Goal: Information Seeking & Learning: Learn about a topic

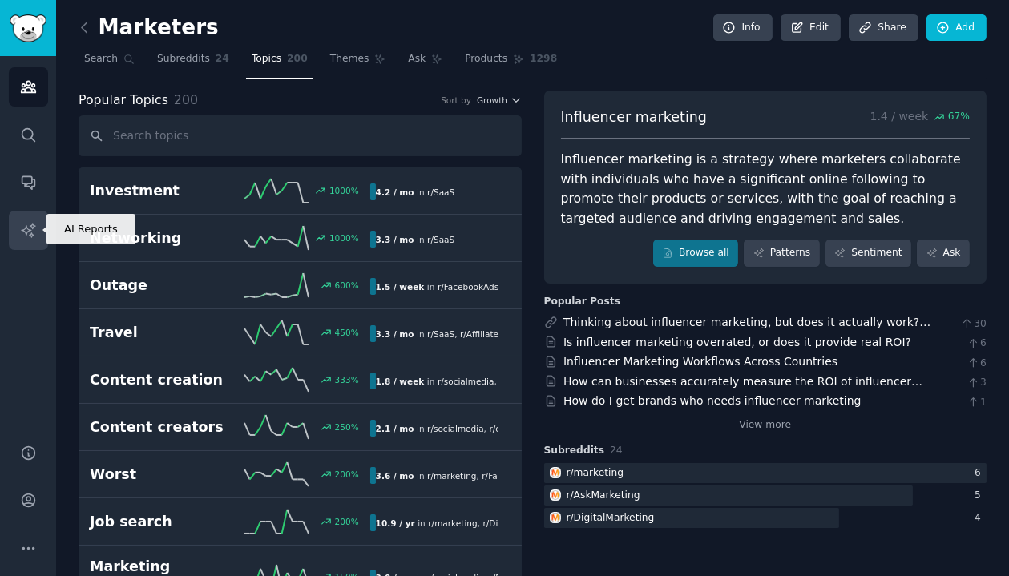
click at [33, 223] on icon "Sidebar" at bounding box center [28, 230] width 17 height 17
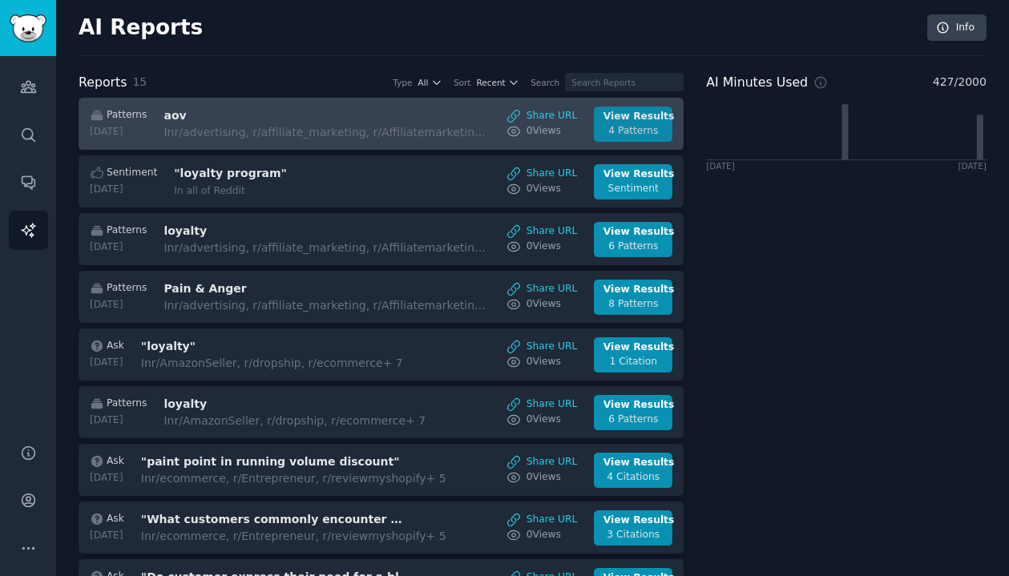
click at [604, 129] on div "4 Patterns" at bounding box center [634, 131] width 60 height 14
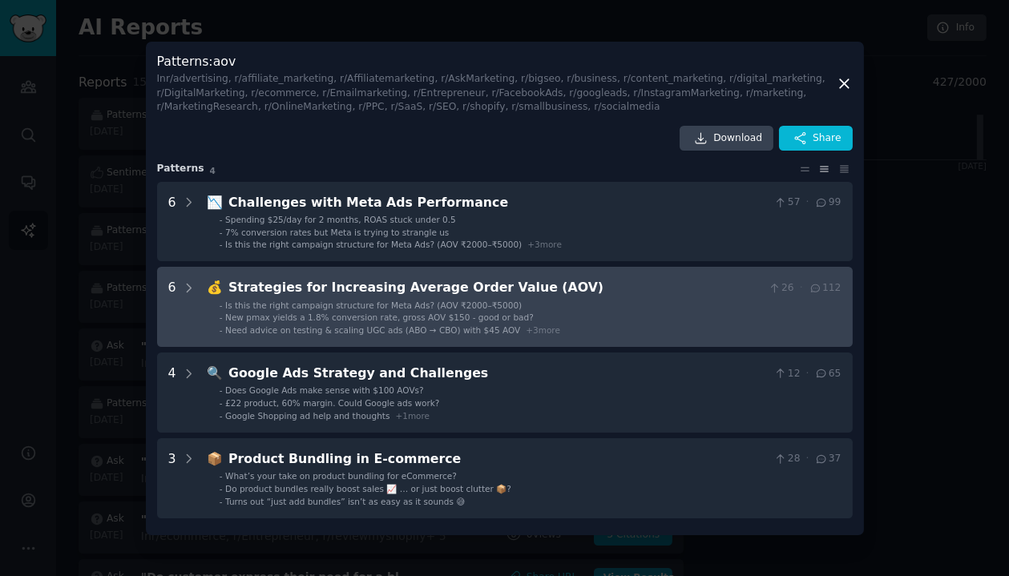
click at [584, 305] on li "- Is this the right campaign structure for Meta Ads? (AOV ₹2000–₹5000)" at bounding box center [531, 305] width 622 height 11
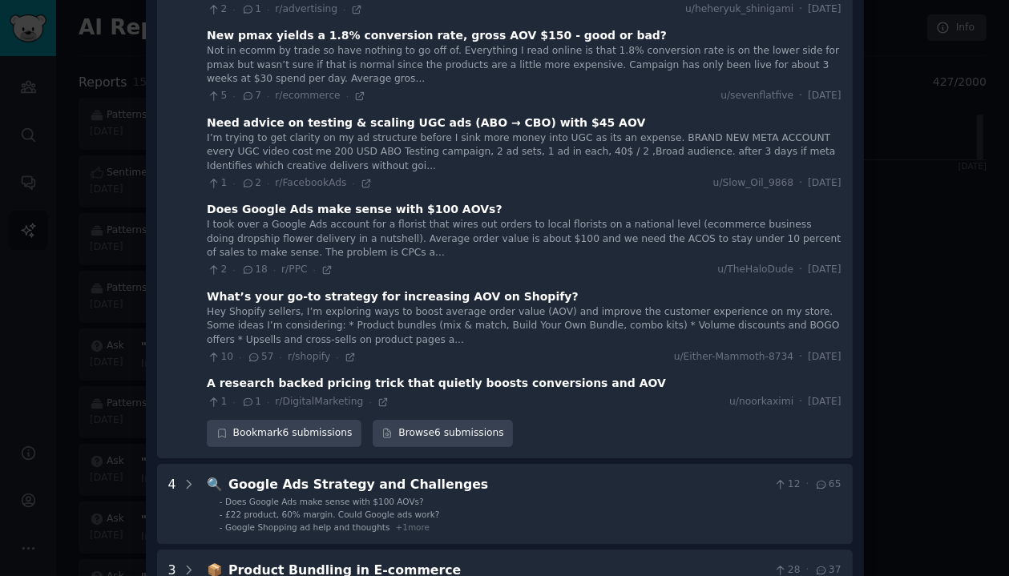
scroll to position [378, 0]
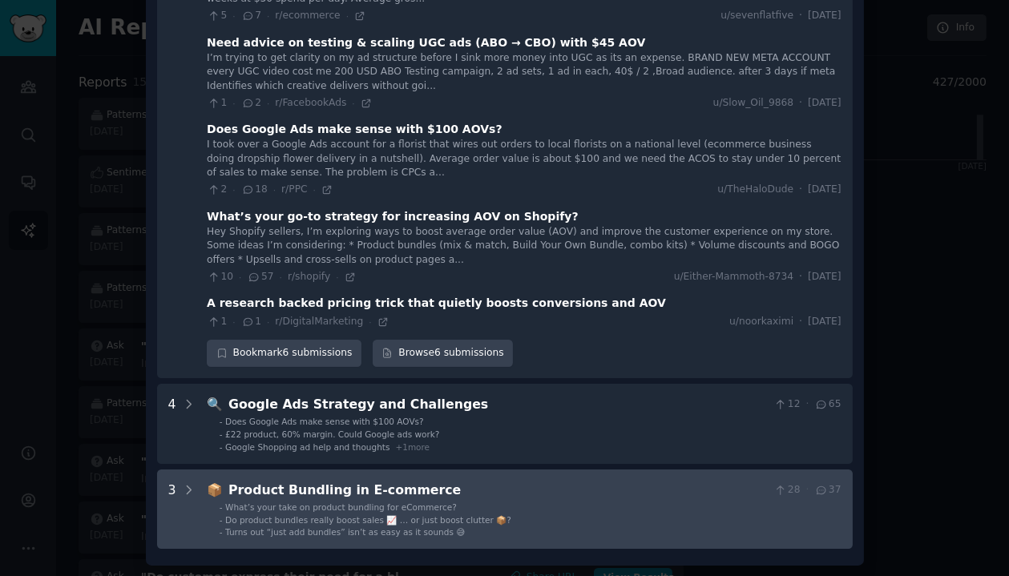
click at [525, 490] on div "Product Bundling in E-commerce" at bounding box center [497, 491] width 539 height 20
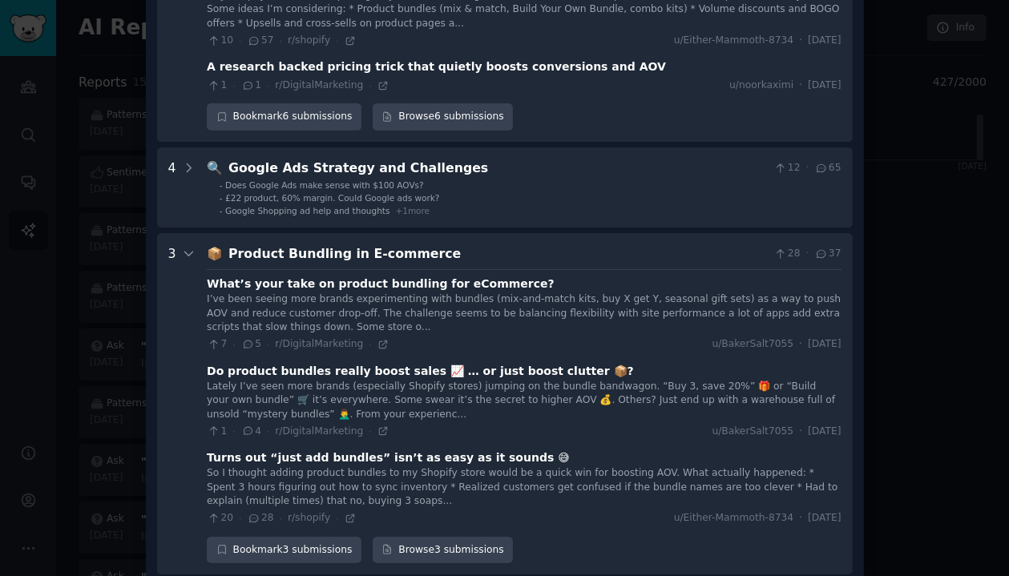
scroll to position [640, 0]
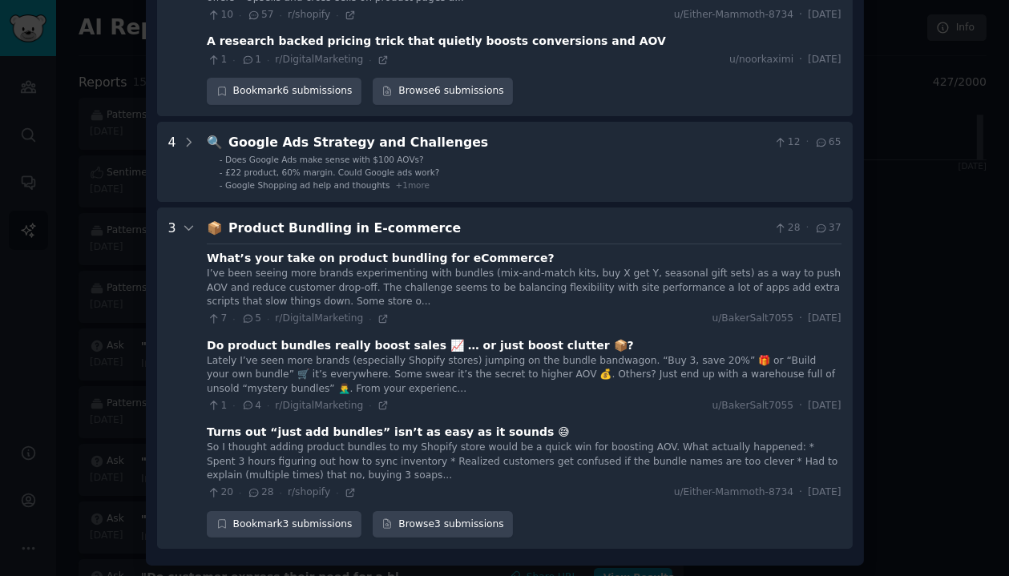
click at [573, 382] on div "Lately I’ve seen more brands (especially Shopify stores) jumping on the bundle …" at bounding box center [524, 375] width 634 height 42
click at [528, 362] on div "Lately I’ve seen more brands (especially Shopify stores) jumping on the bundle …" at bounding box center [524, 375] width 634 height 42
click at [510, 347] on div "Do product bundles really boost sales 📈 … or just boost clutter 📦?" at bounding box center [420, 345] width 427 height 17
click at [250, 403] on icon at bounding box center [248, 405] width 14 height 11
click at [288, 358] on div "Lately I’ve seen more brands (especially Shopify stores) jumping on the bundle …" at bounding box center [524, 375] width 634 height 42
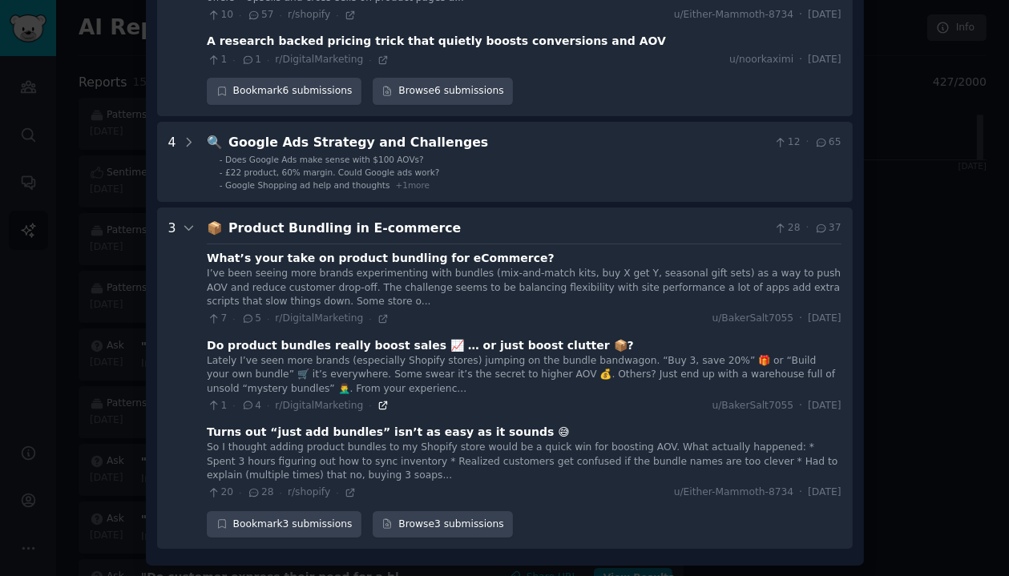
click at [378, 407] on icon at bounding box center [383, 405] width 11 height 11
click at [345, 493] on icon at bounding box center [350, 492] width 11 height 11
